Goal: Find specific page/section: Find specific page/section

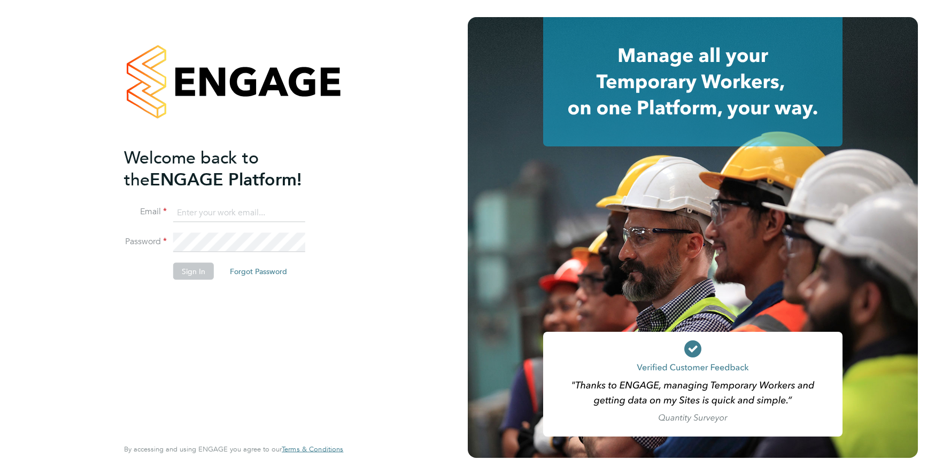
click at [207, 212] on input at bounding box center [239, 212] width 132 height 19
click at [203, 213] on input at bounding box center [239, 212] width 132 height 19
click at [250, 213] on input at bounding box center [239, 212] width 132 height 19
type input "support@engagelabs.io"
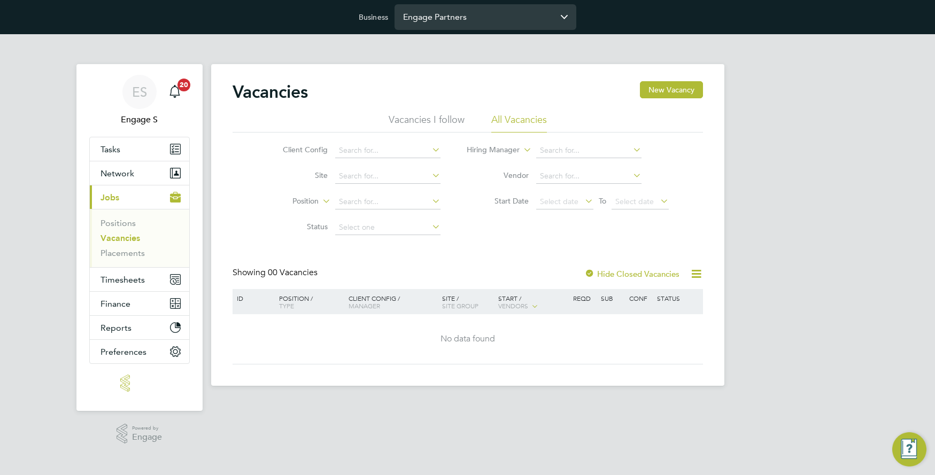
click at [444, 22] on input "Engage Partners" at bounding box center [486, 16] width 182 height 25
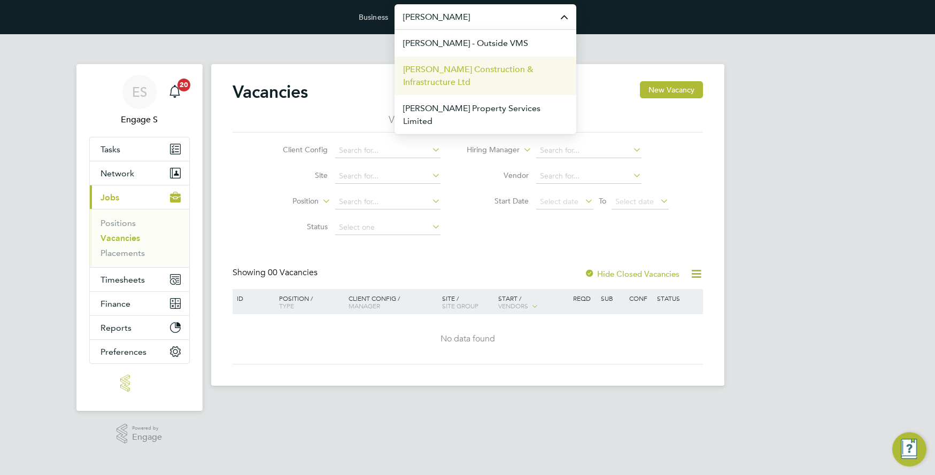
click at [445, 72] on span "[PERSON_NAME] Construction & Infrastructure Ltd" at bounding box center [485, 76] width 165 height 26
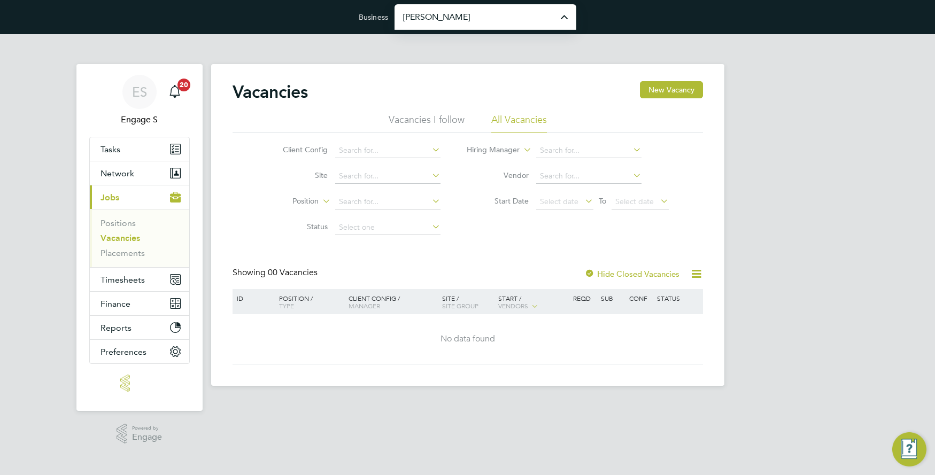
type input "[PERSON_NAME] Construction & Infrastructure Ltd"
